Goal: Task Accomplishment & Management: Manage account settings

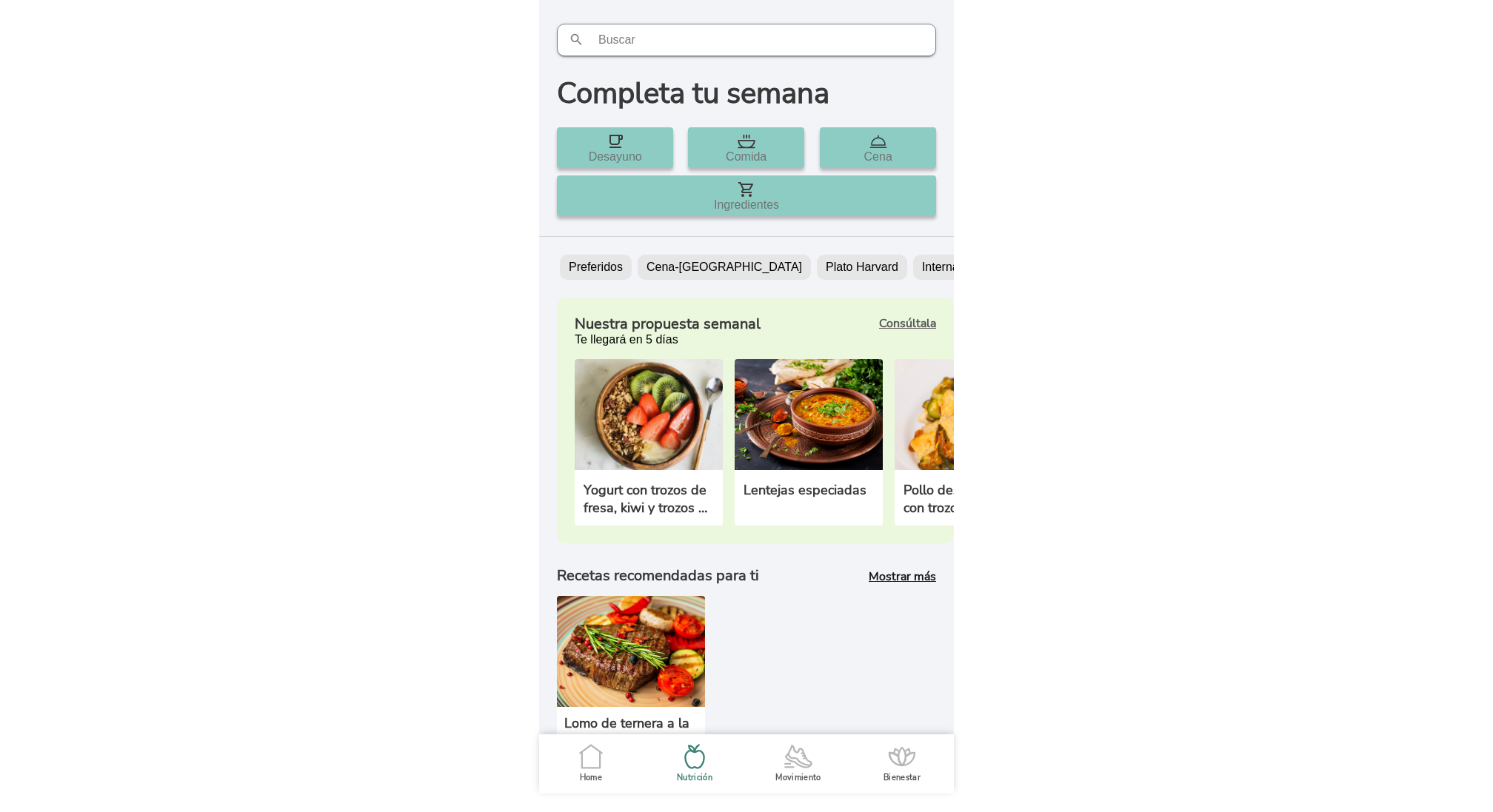
click at [594, 755] on icon ".cls-1 { stroke-width: 0px; } .cls-1, .cls-2 { fill: none; } .cls-2 { stroke-li…" at bounding box center [591, 756] width 31 height 31
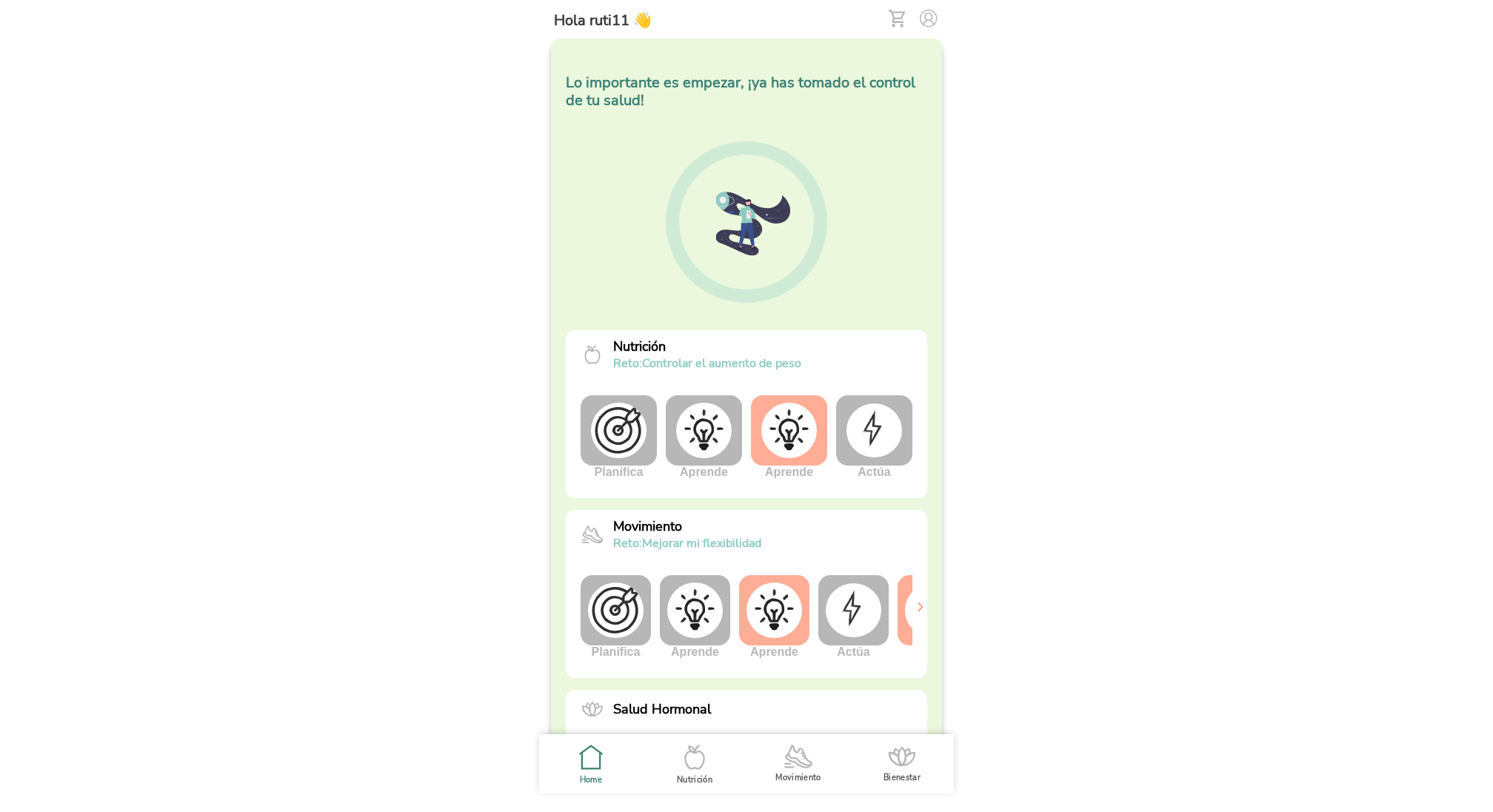
click at [932, 24] on img at bounding box center [929, 19] width 18 height 18
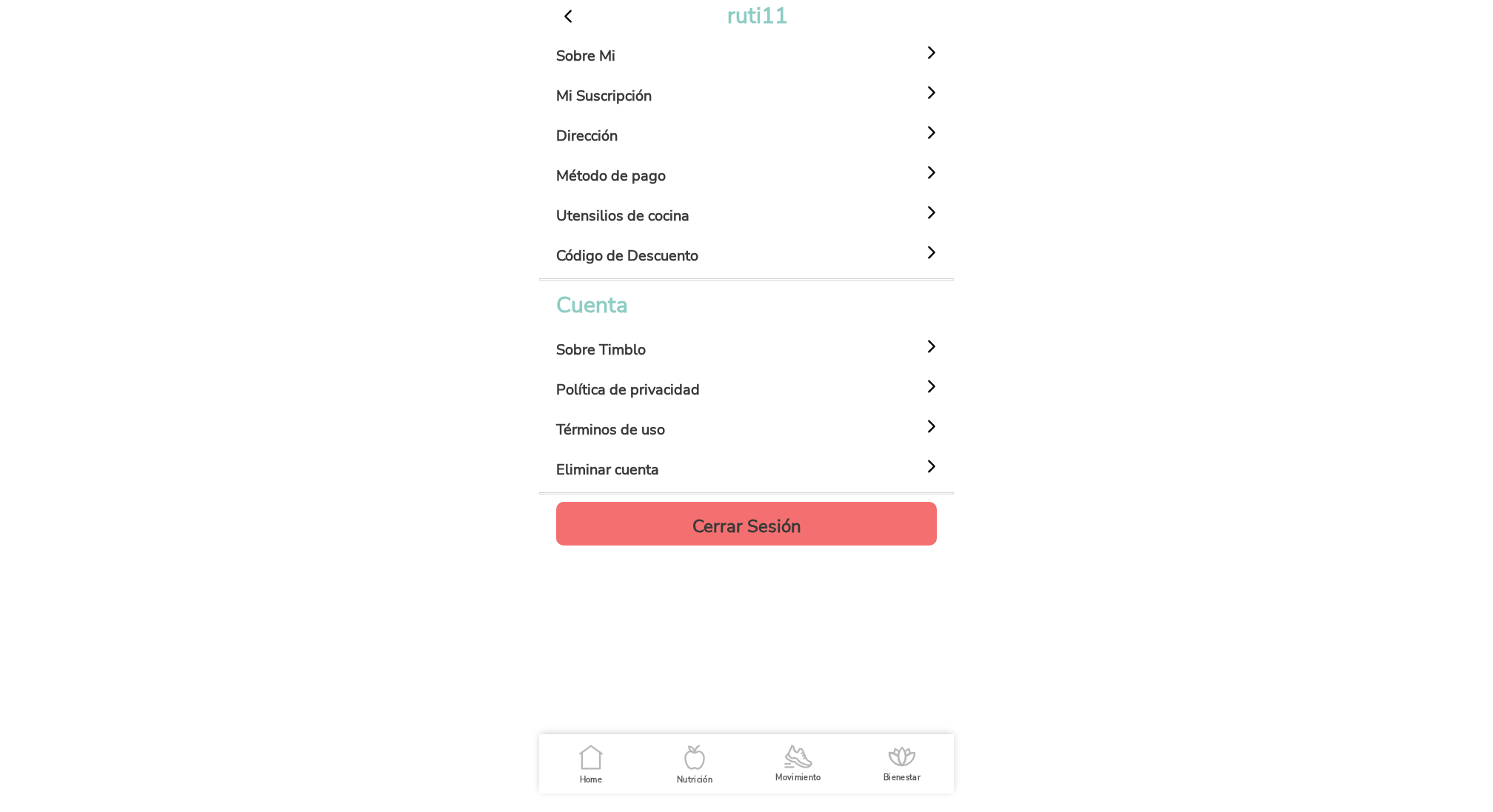
click at [784, 521] on h4 "Cerrar Sesión" at bounding box center [746, 527] width 108 height 18
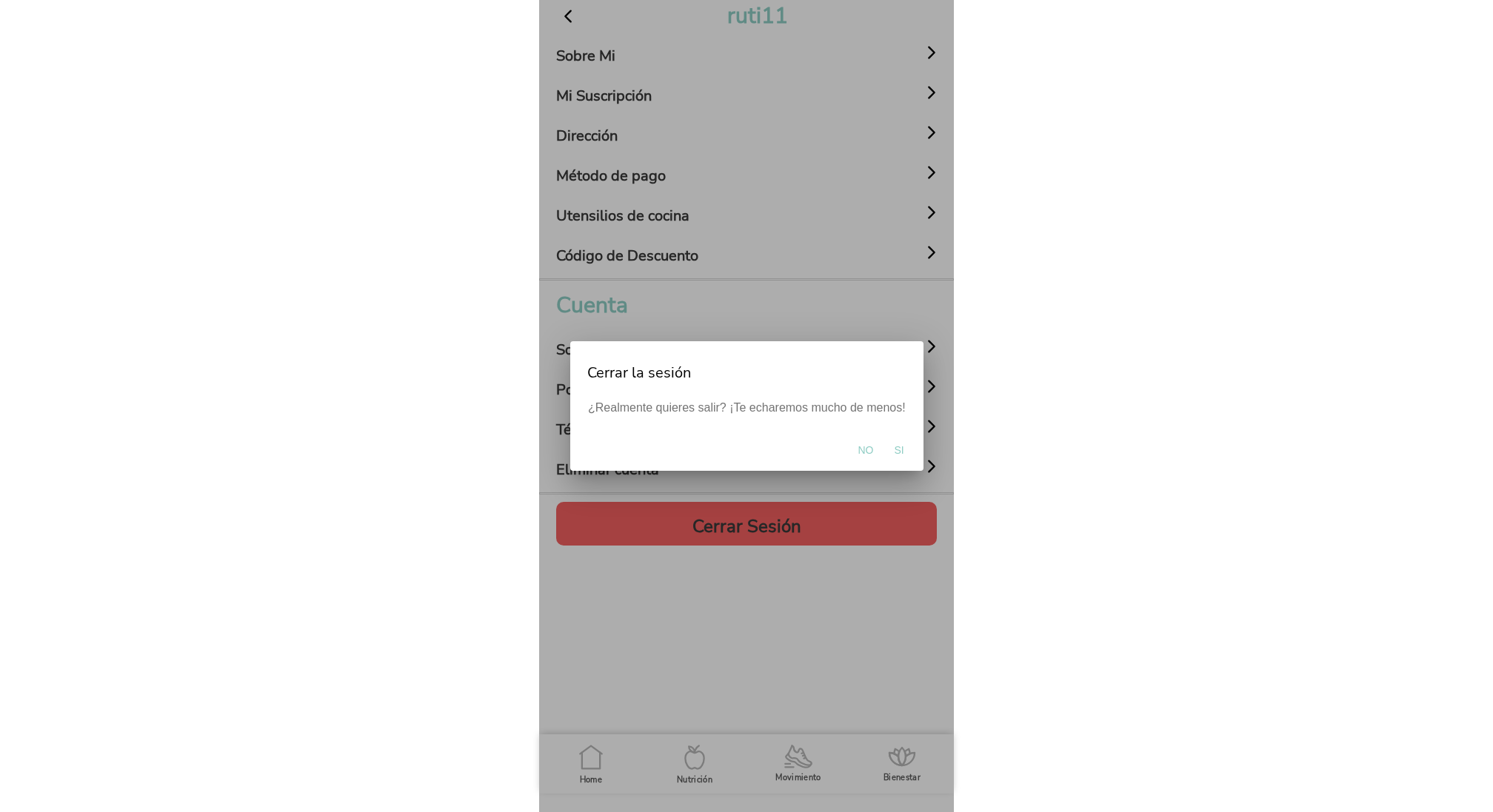
click at [895, 451] on span "Si" at bounding box center [898, 450] width 10 height 14
